Goal: Transaction & Acquisition: Purchase product/service

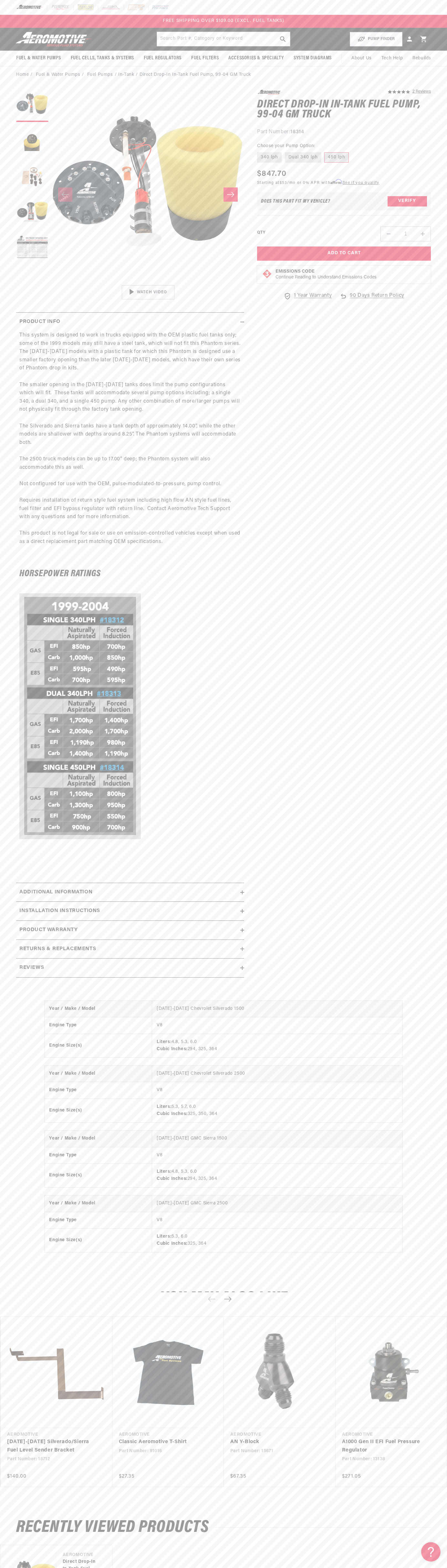
click at [368, 22] on div "FREE SHIPPING OVER $109.00 (EXCL. FUEL TANKS)" at bounding box center [224, 21] width 447 height 13
click at [432, 659] on section "5.0 star rating 2 Reviews Direct Drop-In In-Tank Fuel Pump, 99-04 GM Truck Dire…" at bounding box center [224, 536] width 447 height 905
click at [114, 1563] on html "Skip to content Your cart Your cart is empty Loading... You may also like Subto…" at bounding box center [224, 784] width 447 height 1568
click at [19, 1454] on link "[DATE]-[DATE] Silverado/Sierra Fuel Level Sender Bracket" at bounding box center [54, 1446] width 93 height 16
